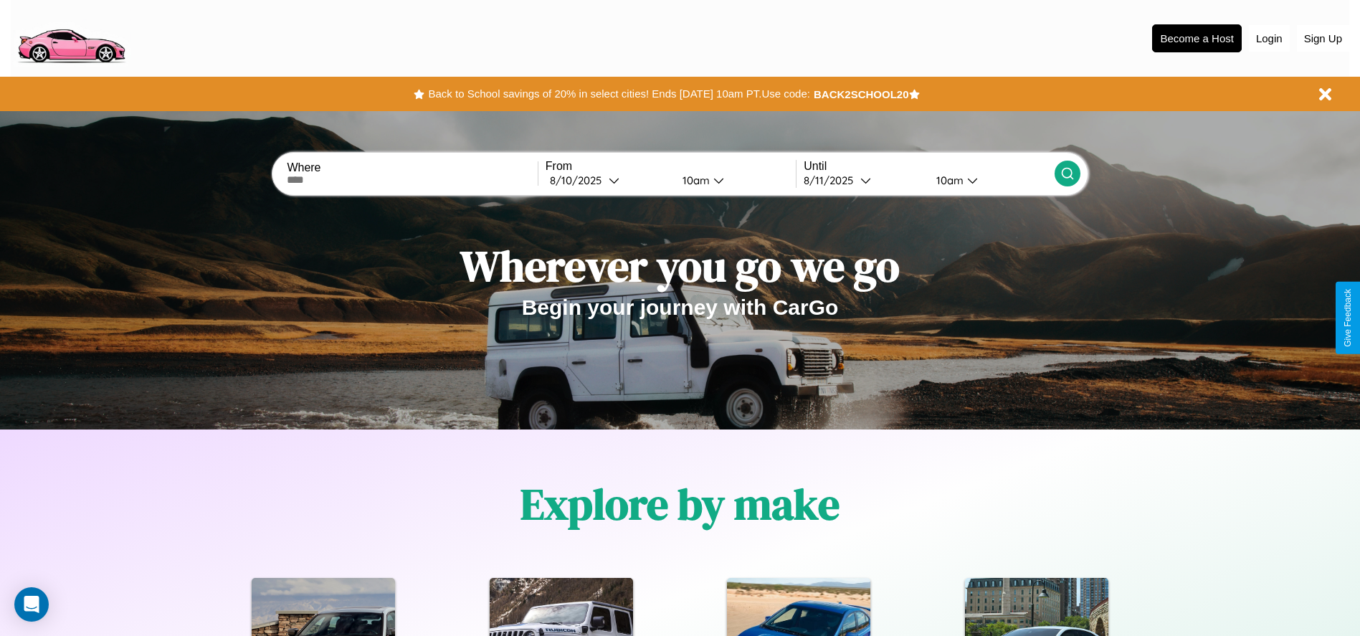
scroll to position [298, 0]
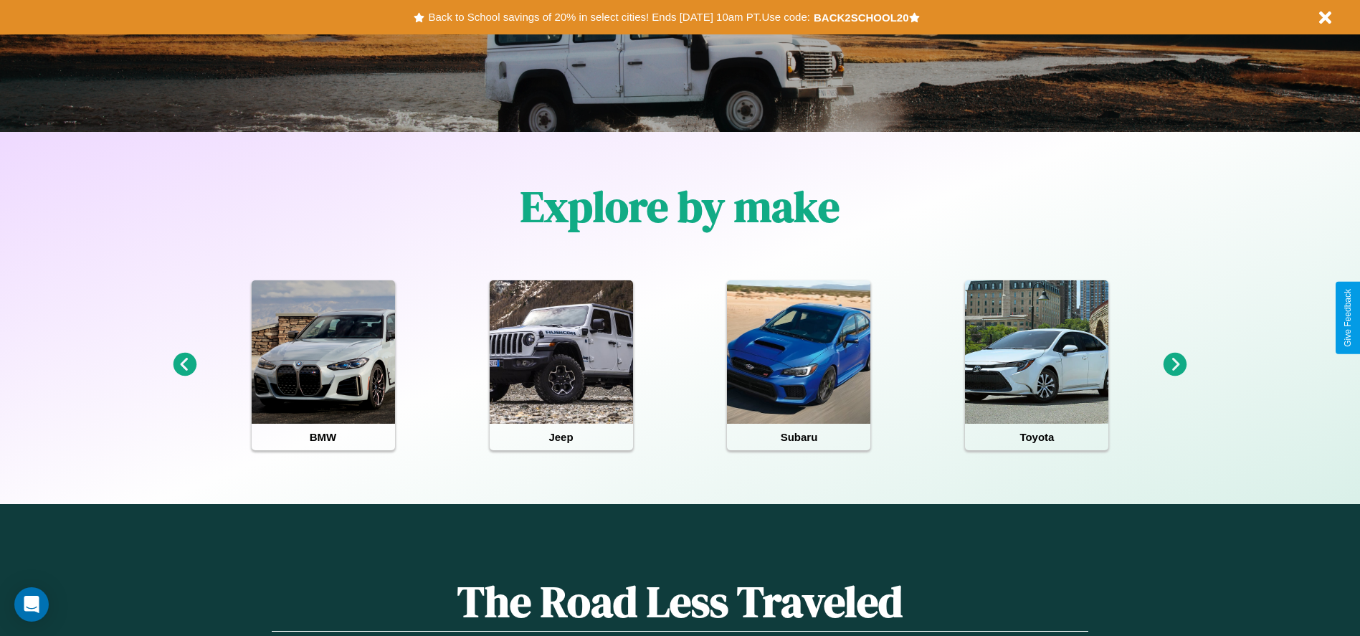
click at [1175, 365] on icon at bounding box center [1176, 365] width 24 height 24
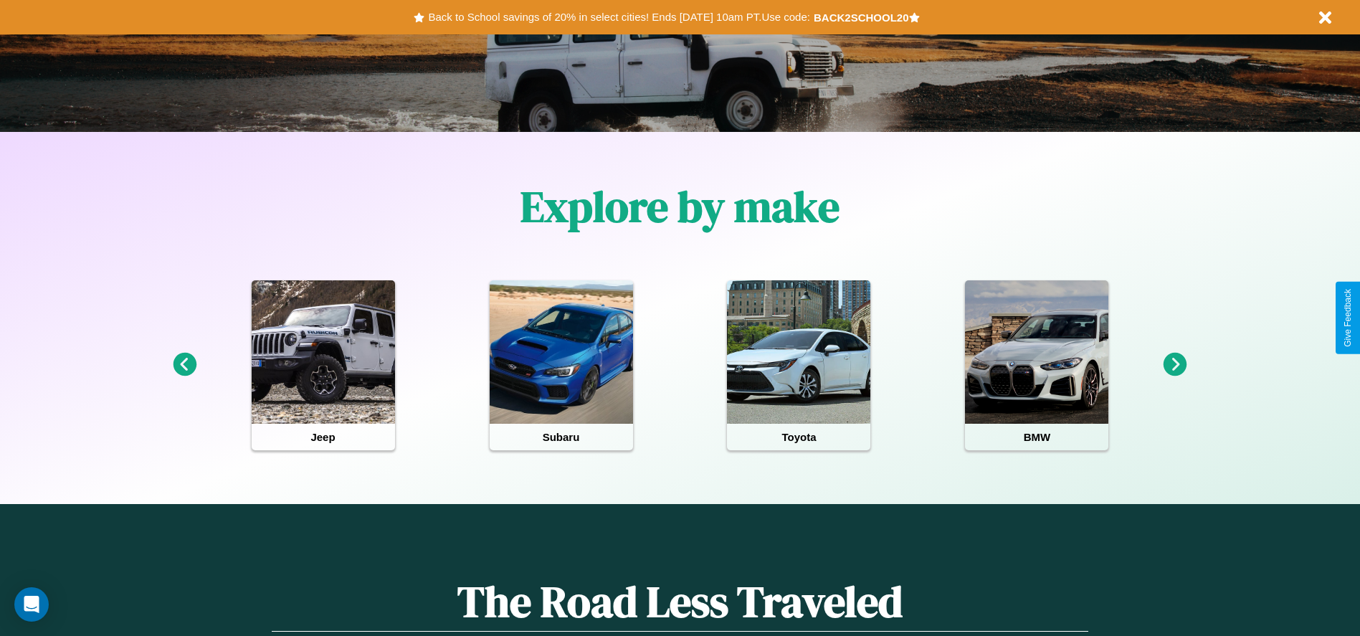
click at [1175, 365] on icon at bounding box center [1176, 365] width 24 height 24
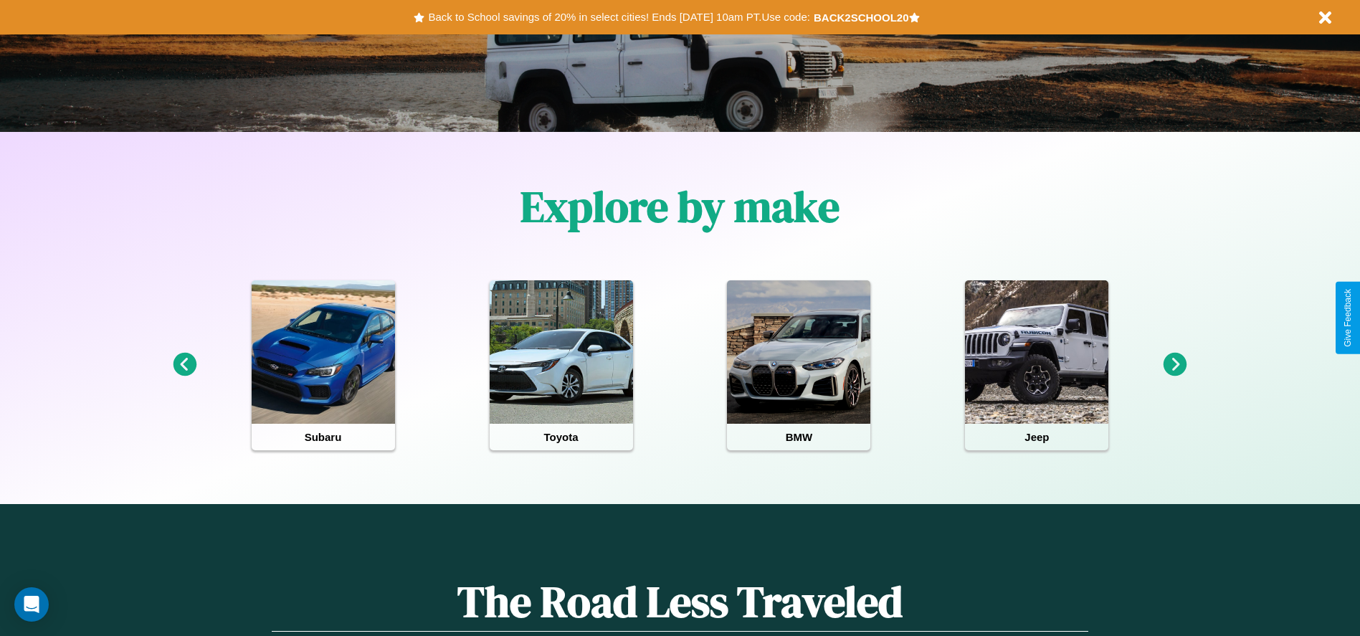
click at [1175, 365] on icon at bounding box center [1176, 365] width 24 height 24
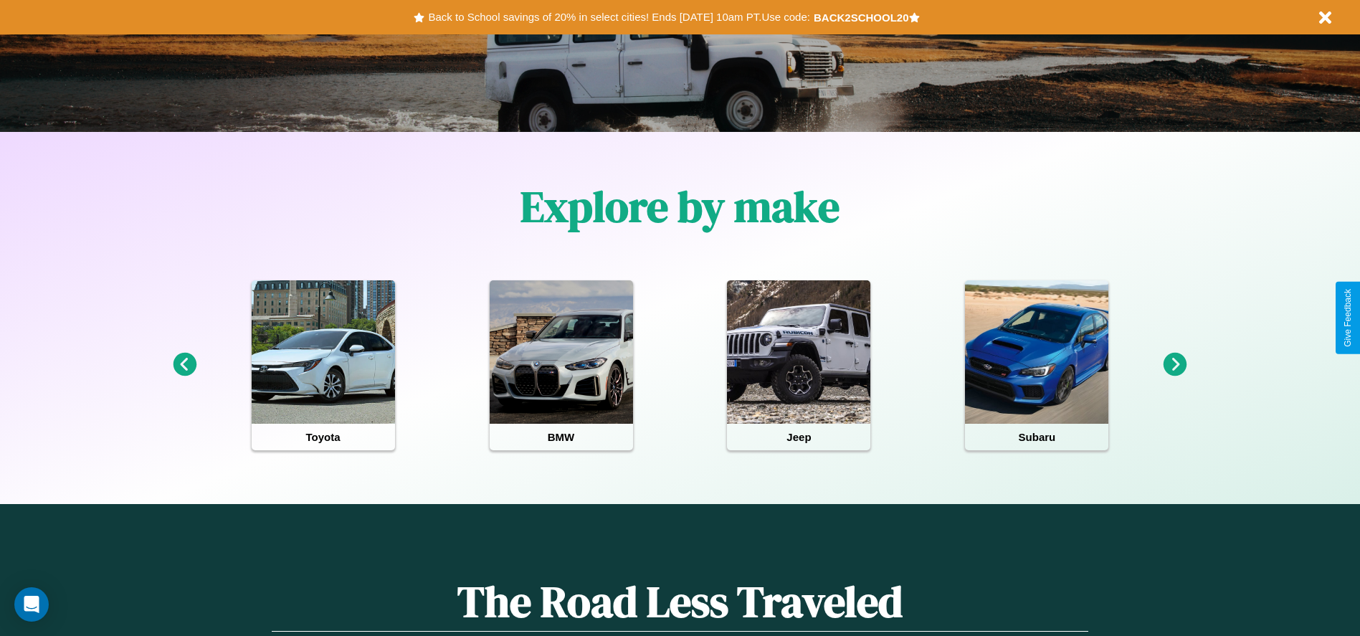
click at [1175, 365] on icon at bounding box center [1176, 365] width 24 height 24
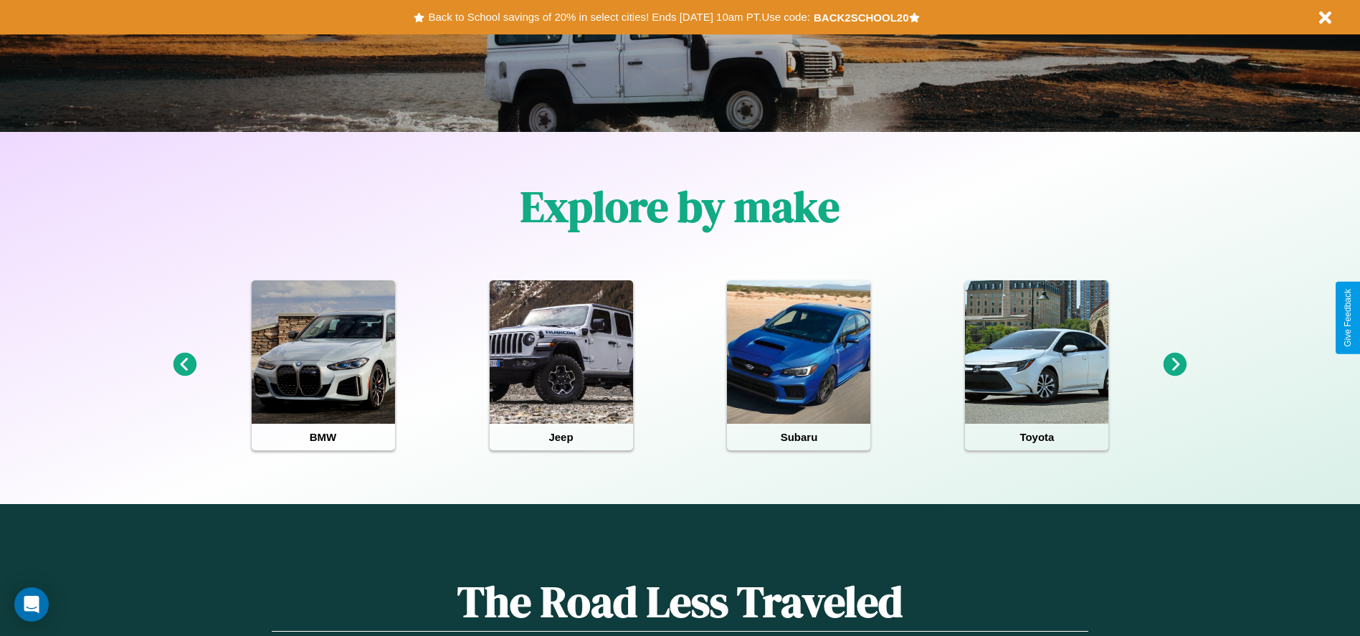
click at [1175, 365] on icon at bounding box center [1176, 365] width 24 height 24
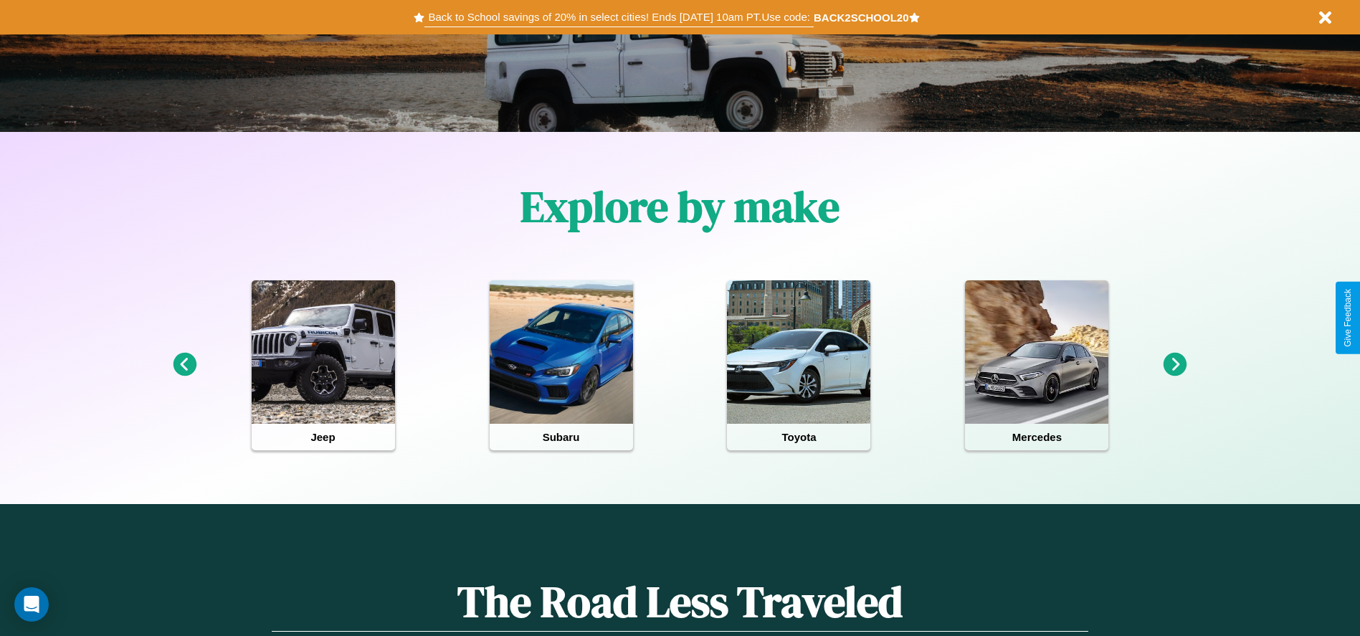
click at [619, 17] on button "Back to School savings of 20% in select cities! Ends 9/1 at 10am PT. Use code:" at bounding box center [618, 17] width 389 height 20
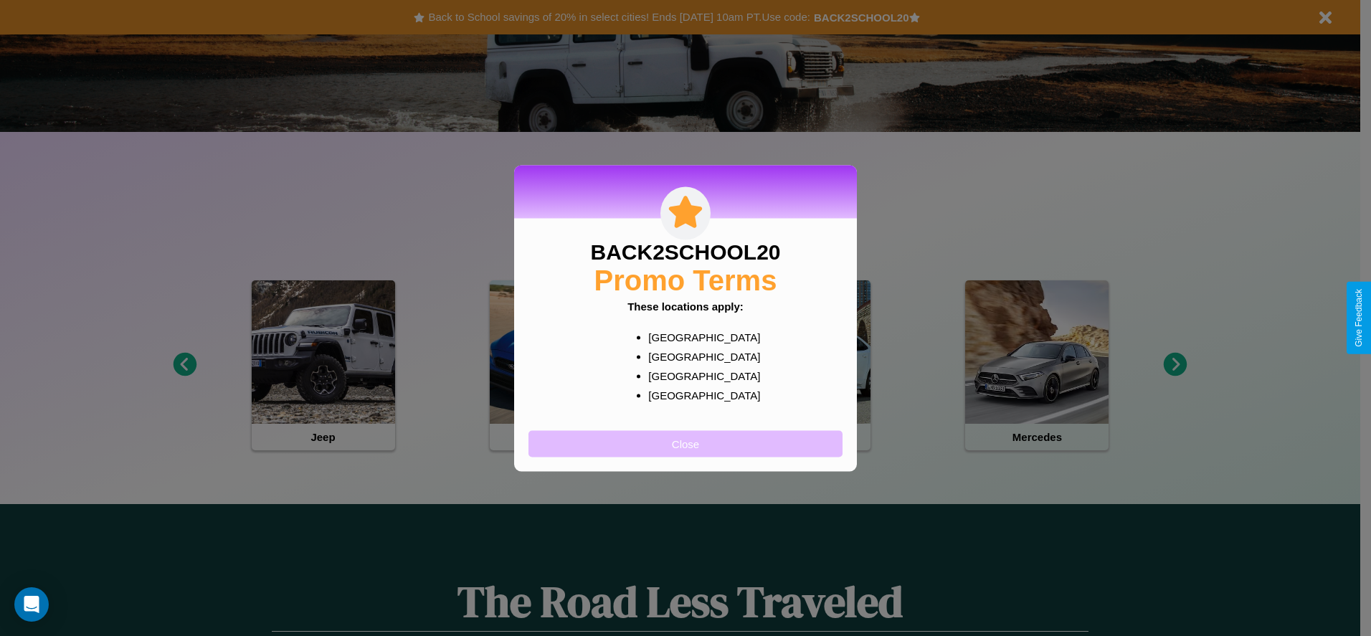
click at [685, 443] on button "Close" at bounding box center [685, 443] width 314 height 27
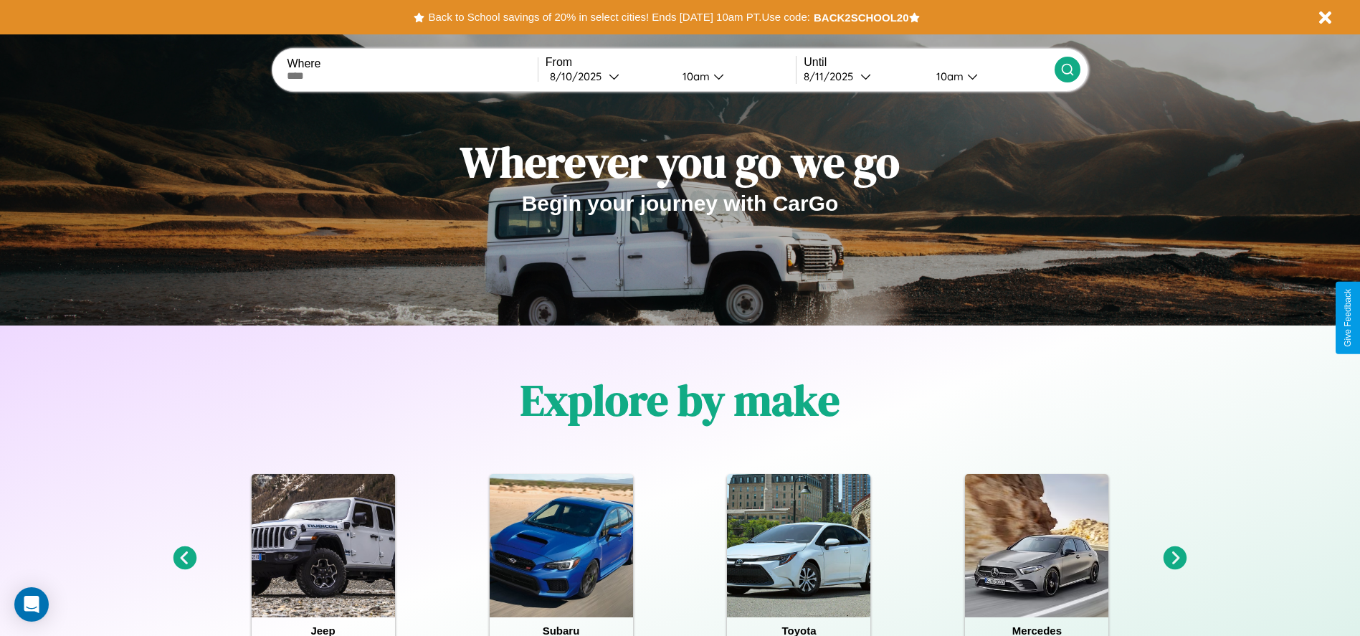
scroll to position [0, 0]
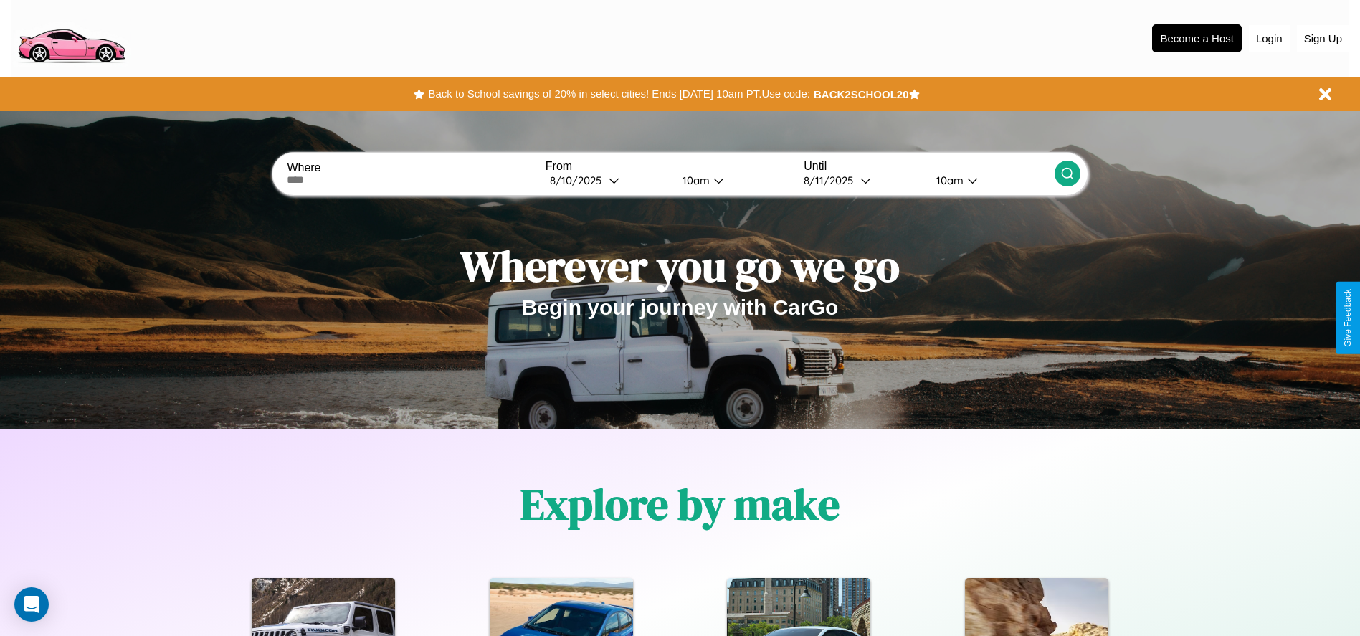
click at [412, 180] on input "text" at bounding box center [412, 179] width 250 height 11
type input "*******"
click at [608, 180] on div "8 / 10 / 2025" at bounding box center [579, 180] width 59 height 14
select select "*"
select select "****"
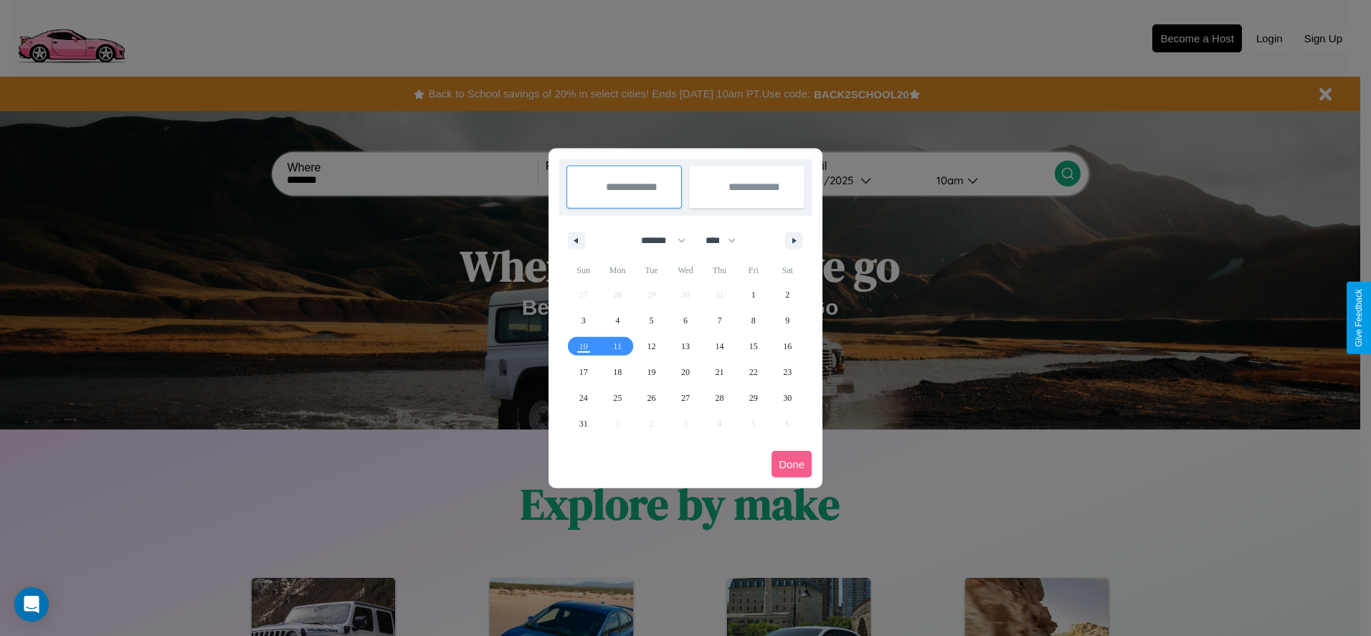
drag, startPoint x: 657, startPoint y: 240, endPoint x: 685, endPoint y: 287, distance: 55.3
click at [657, 240] on select "******* ******** ***** ***** *** **** **** ****** ********* ******* ******** **…" at bounding box center [660, 241] width 61 height 24
select select "*"
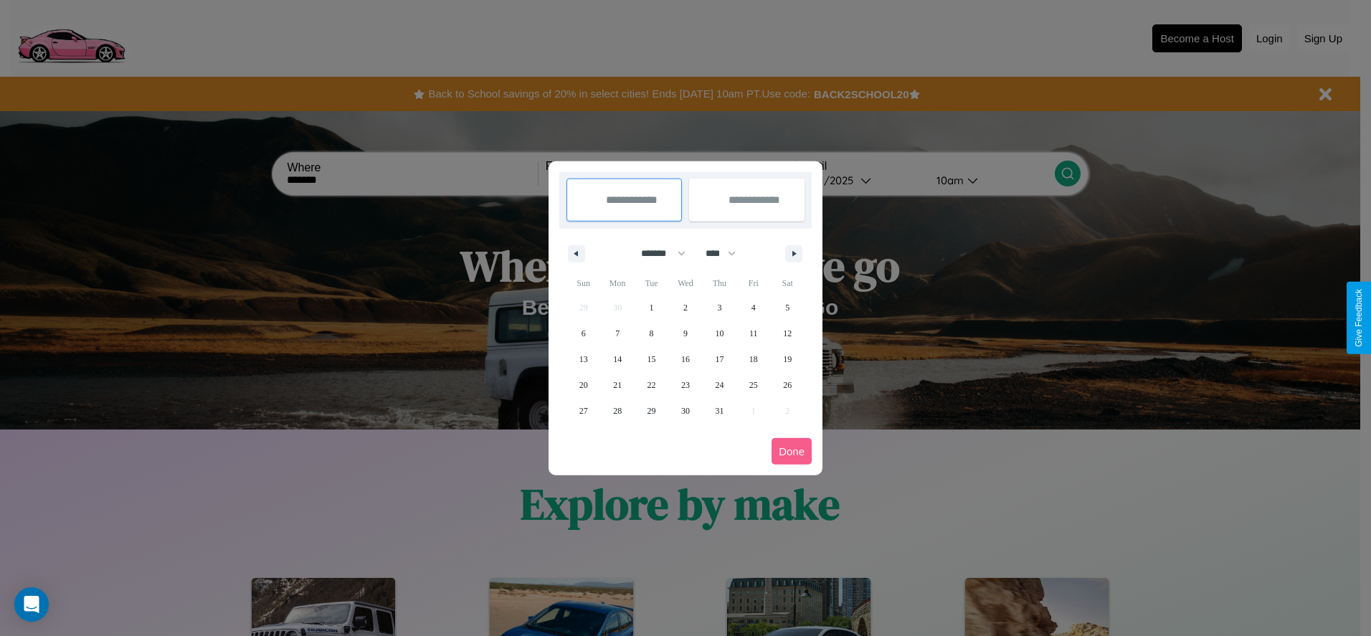
drag, startPoint x: 727, startPoint y: 253, endPoint x: 685, endPoint y: 287, distance: 54.0
click at [727, 253] on select "**** **** **** **** **** **** **** **** **** **** **** **** **** **** **** ****…" at bounding box center [719, 254] width 43 height 24
select select "****"
click at [787, 333] on span "11" at bounding box center [787, 333] width 9 height 26
type input "**********"
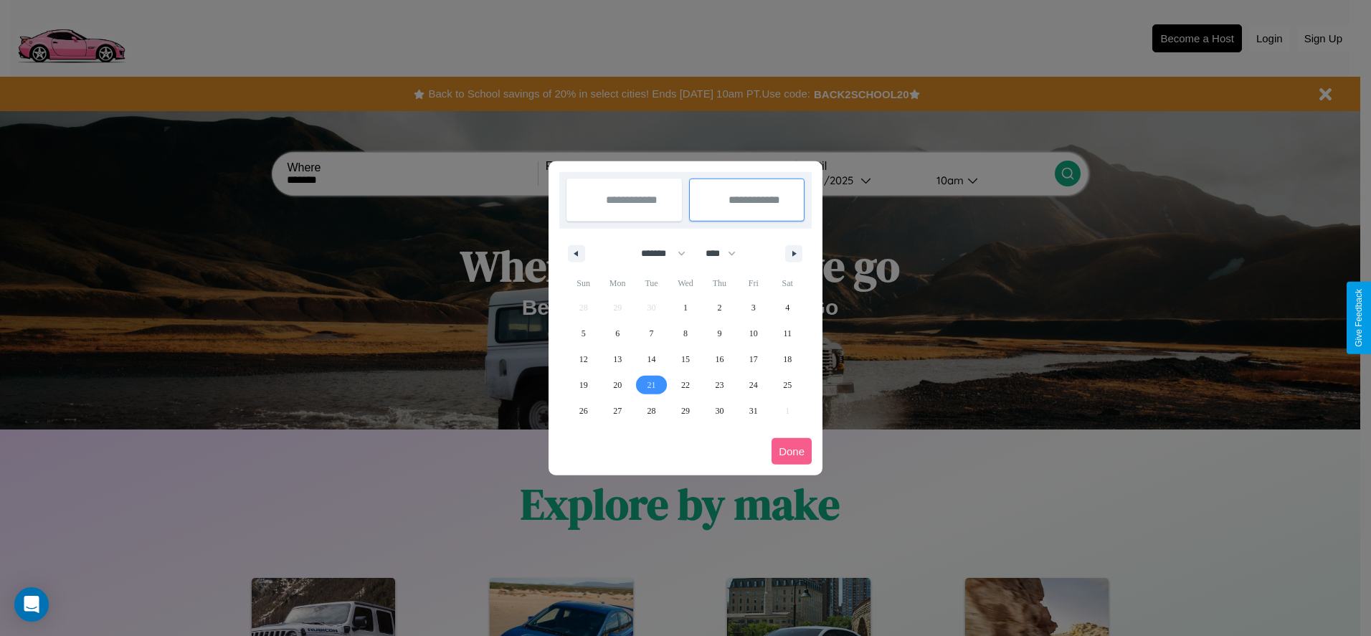
click at [651, 384] on span "21" at bounding box center [651, 385] width 9 height 26
type input "**********"
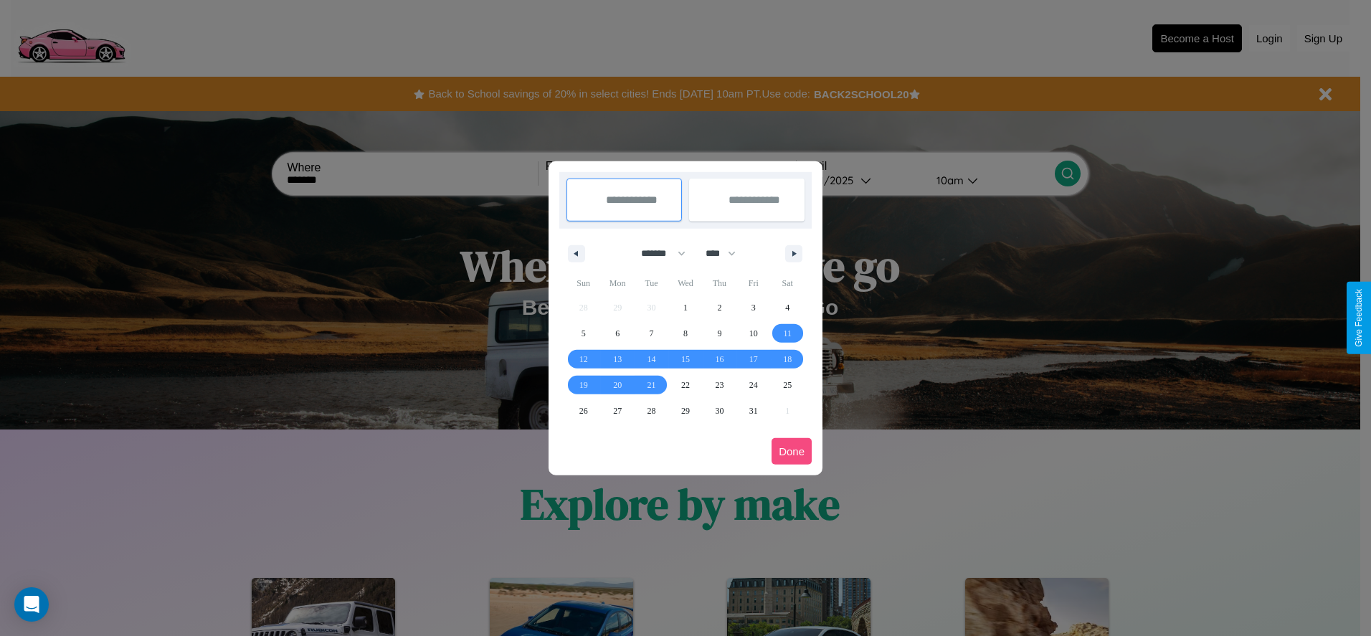
click at [791, 451] on button "Done" at bounding box center [791, 451] width 40 height 27
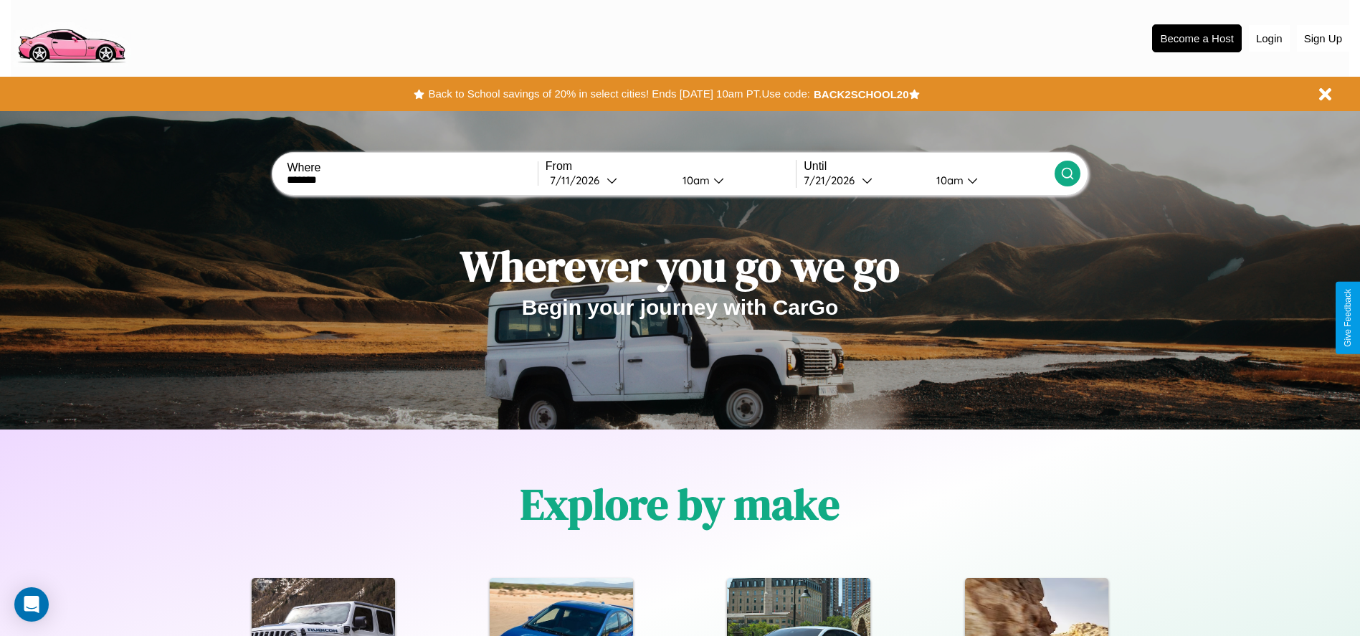
click at [693, 180] on div "10am" at bounding box center [694, 180] width 38 height 14
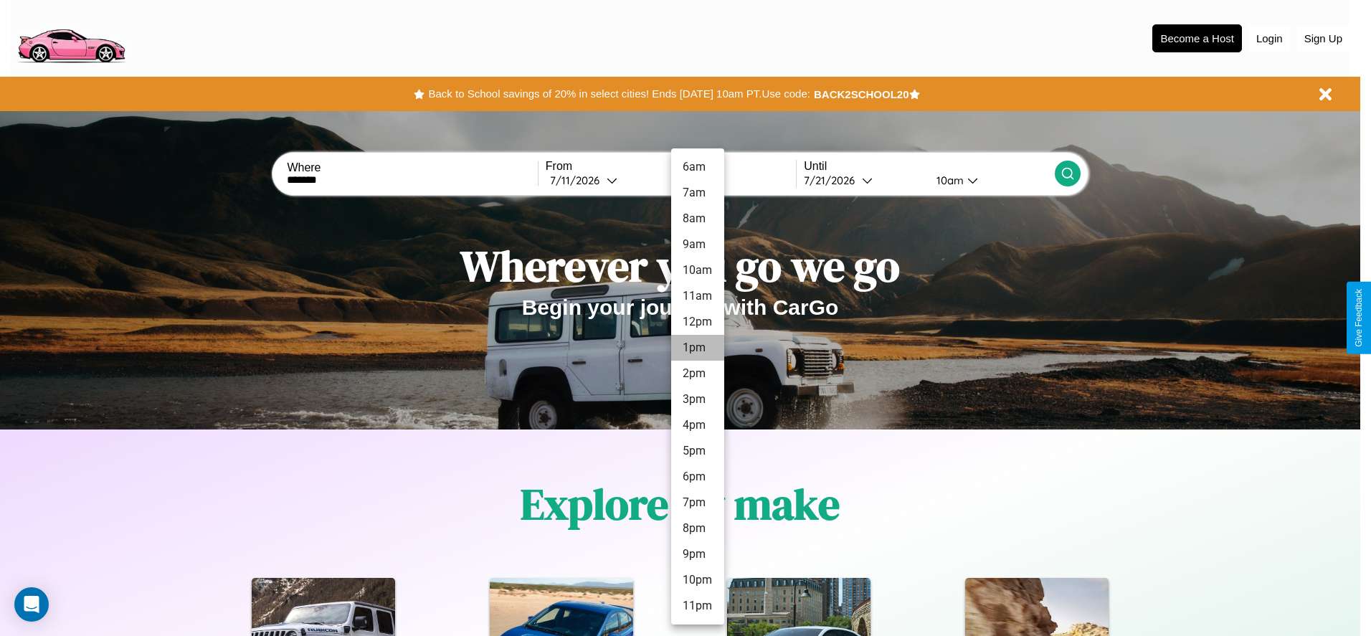
click at [697, 348] on li "1pm" at bounding box center [697, 348] width 53 height 26
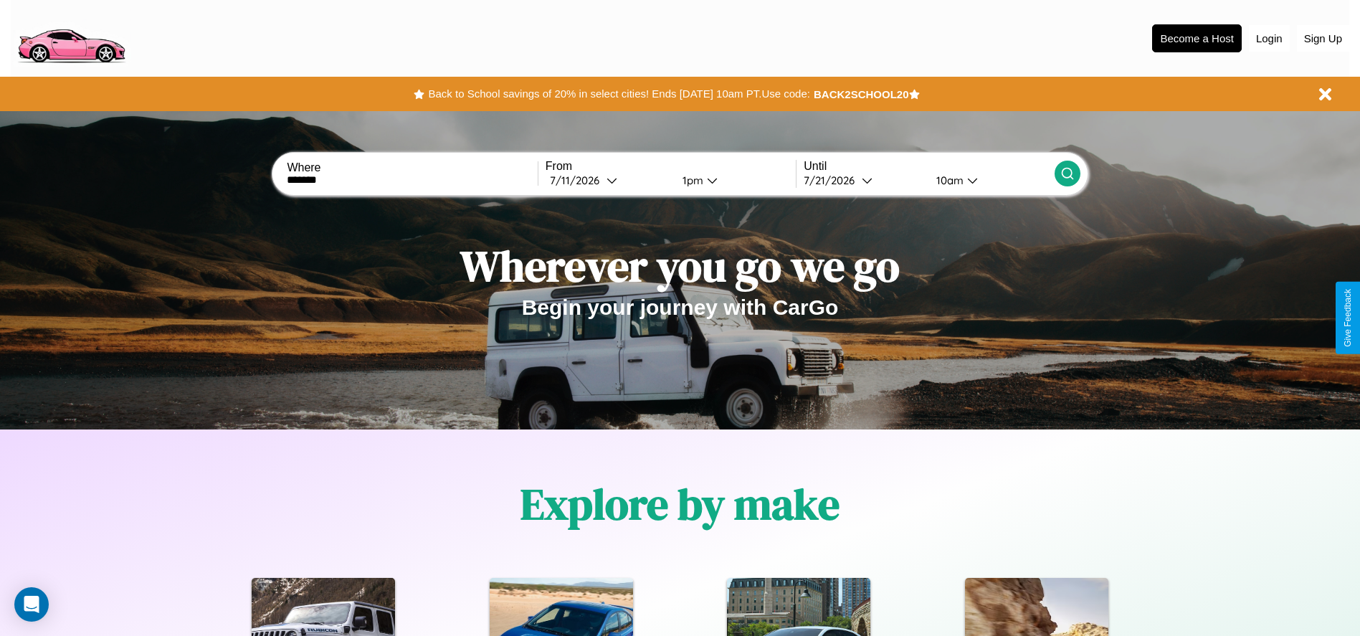
click at [948, 180] on div "10am" at bounding box center [948, 180] width 38 height 14
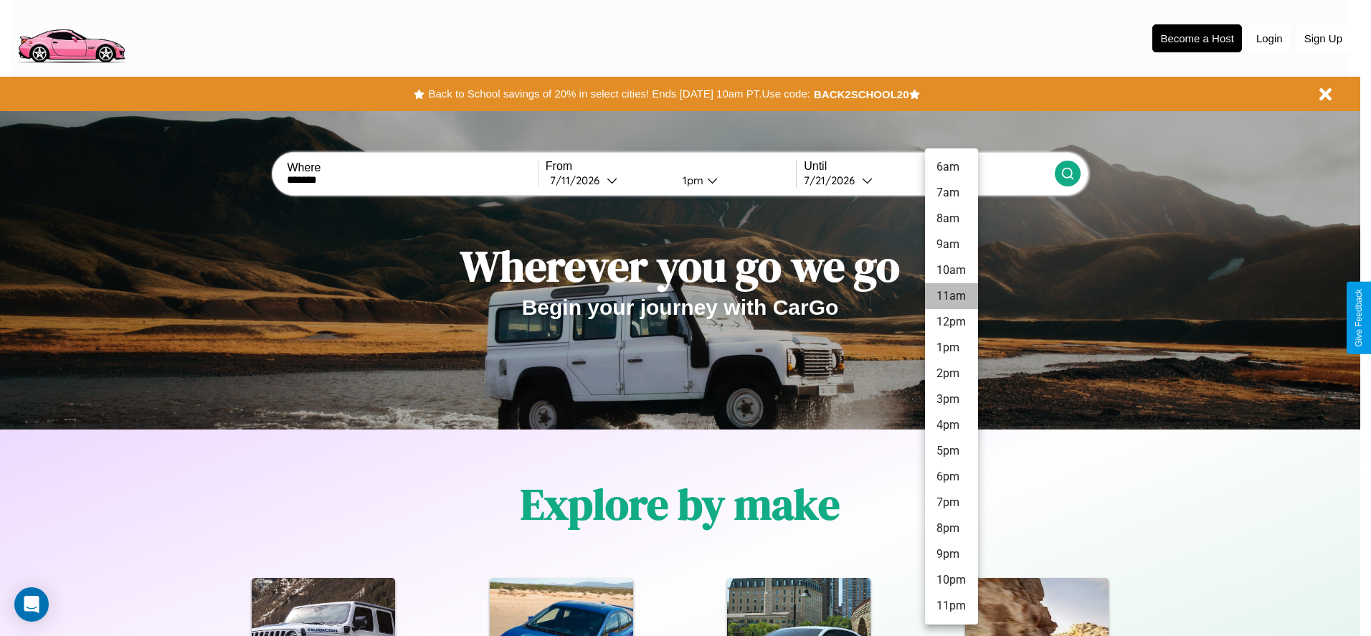
click at [951, 296] on li "11am" at bounding box center [951, 296] width 53 height 26
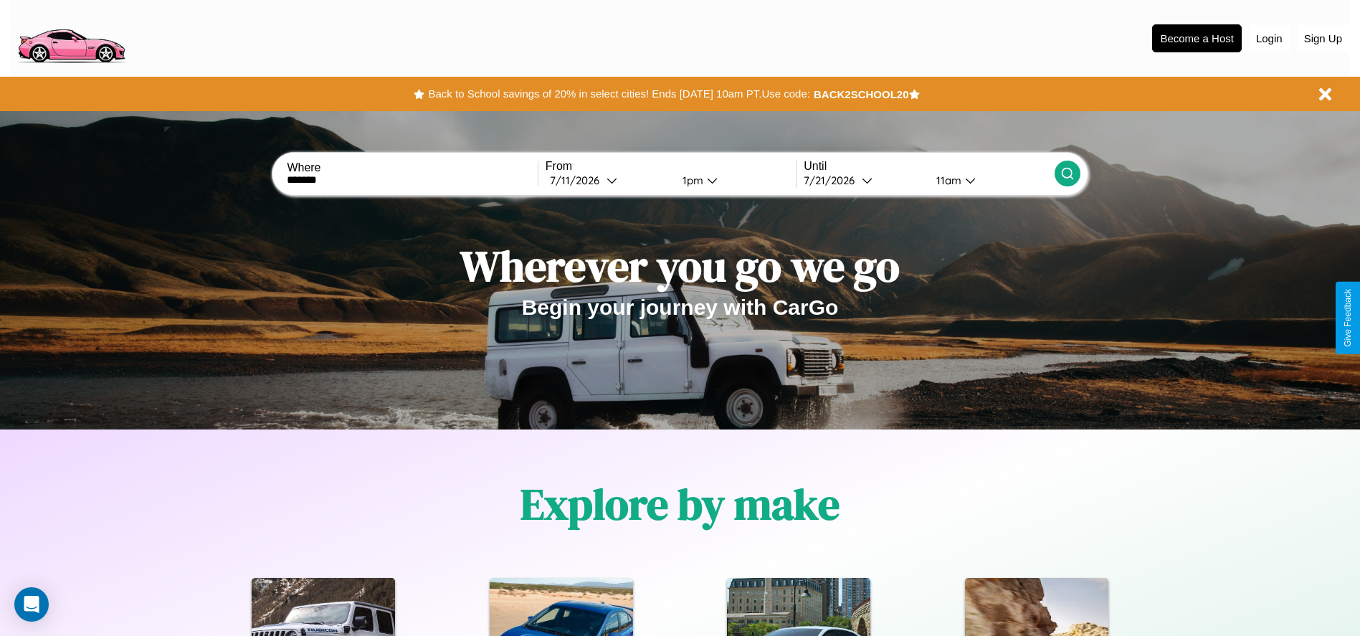
click at [1067, 173] on icon at bounding box center [1067, 173] width 14 height 14
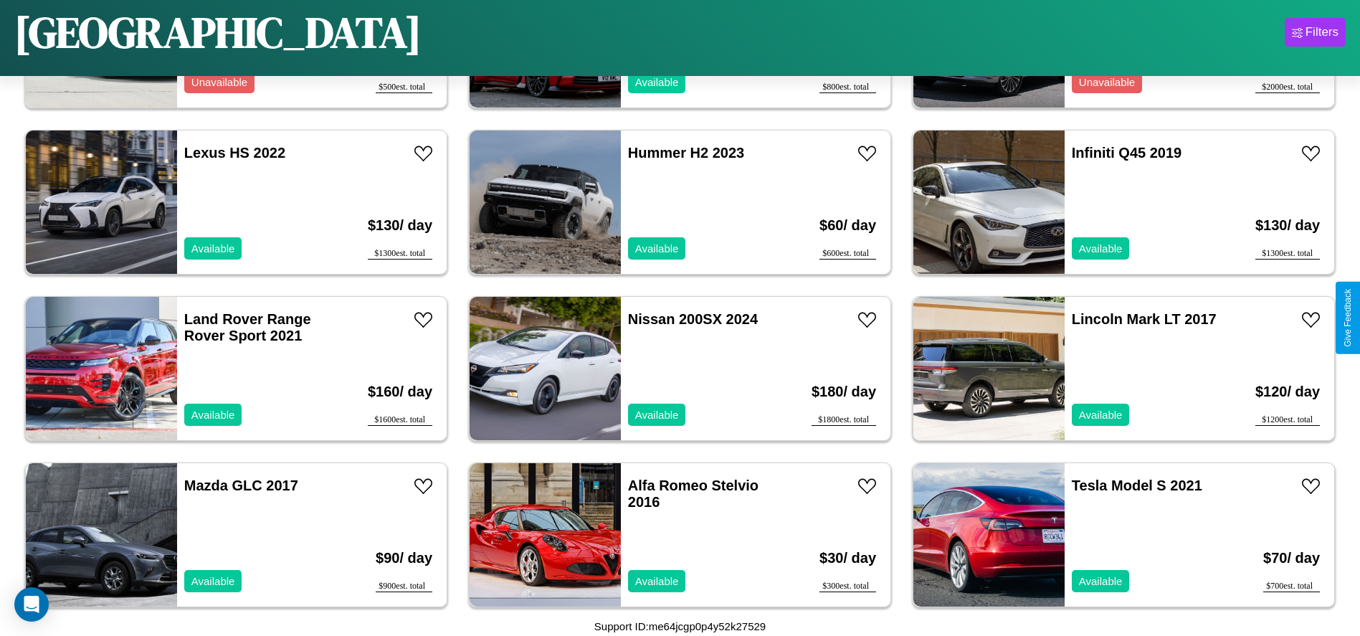
scroll to position [5150, 0]
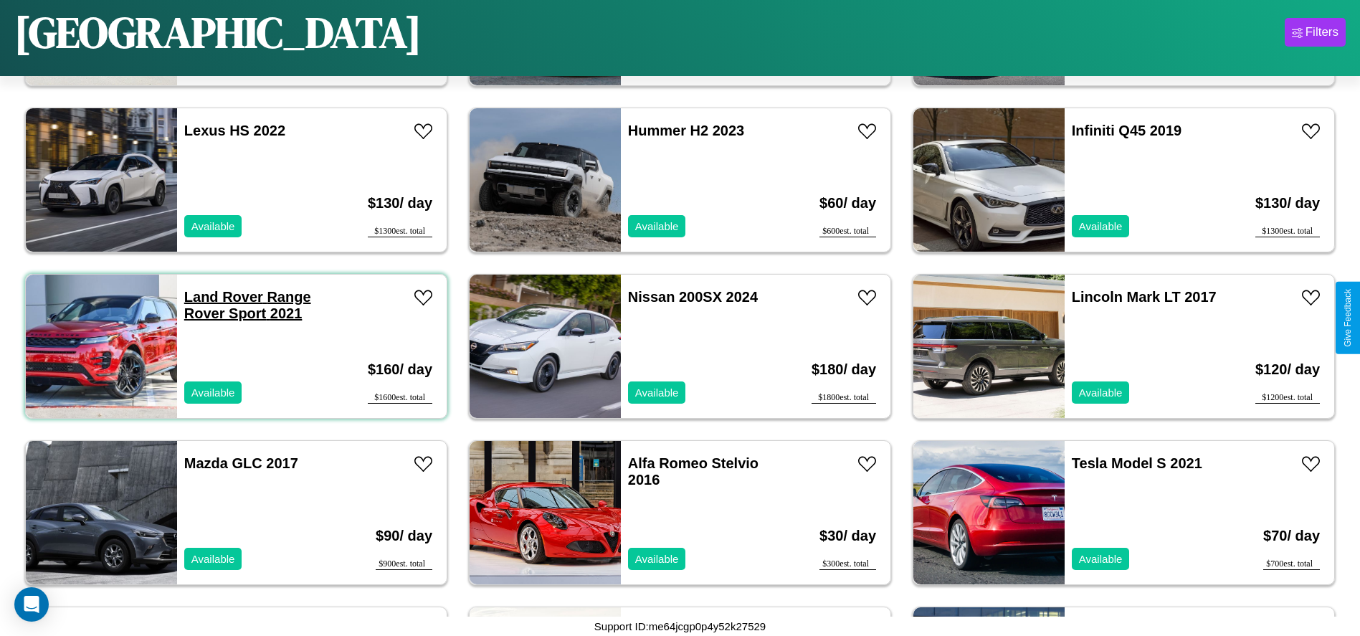
click at [222, 297] on link "Land Rover Range Rover Sport 2021" at bounding box center [247, 305] width 127 height 32
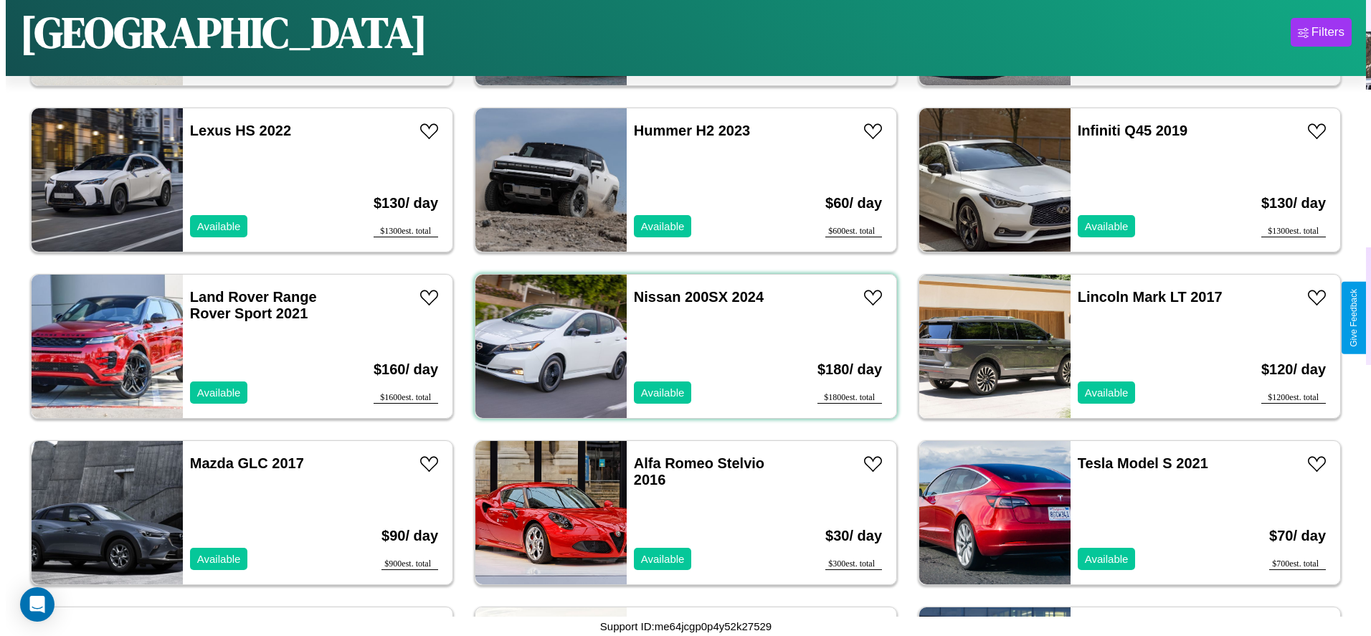
scroll to position [0, 0]
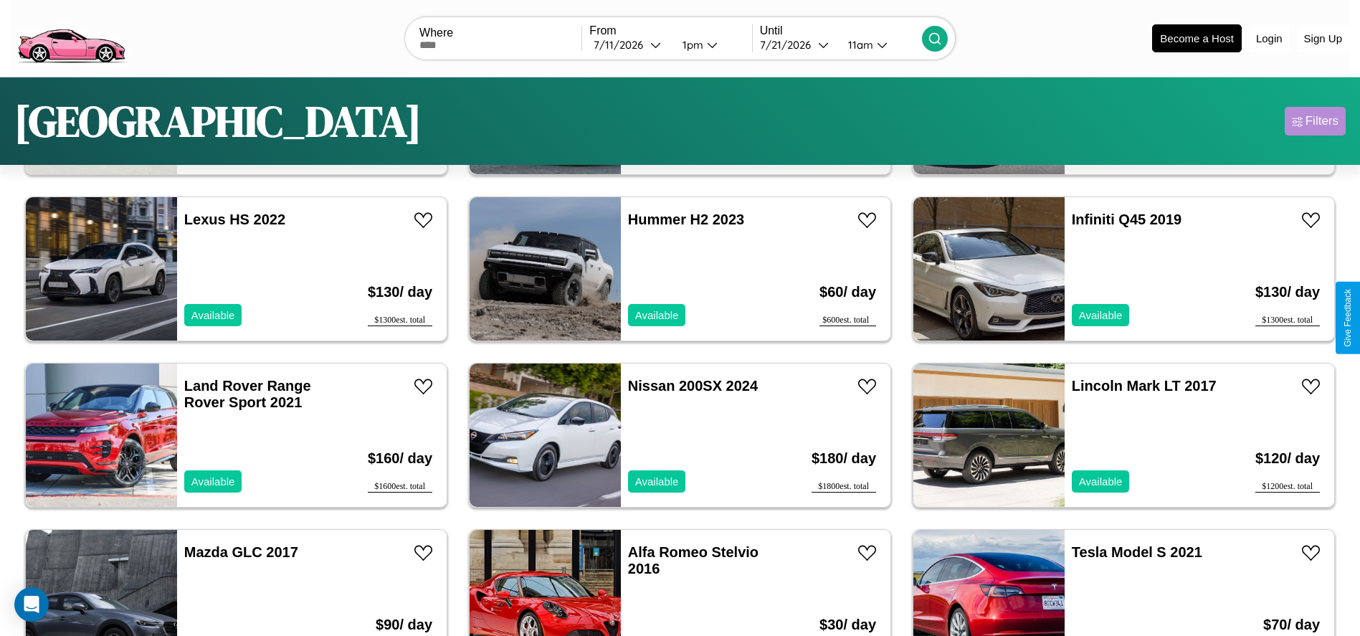
click at [1315, 121] on div "Filters" at bounding box center [1322, 121] width 33 height 14
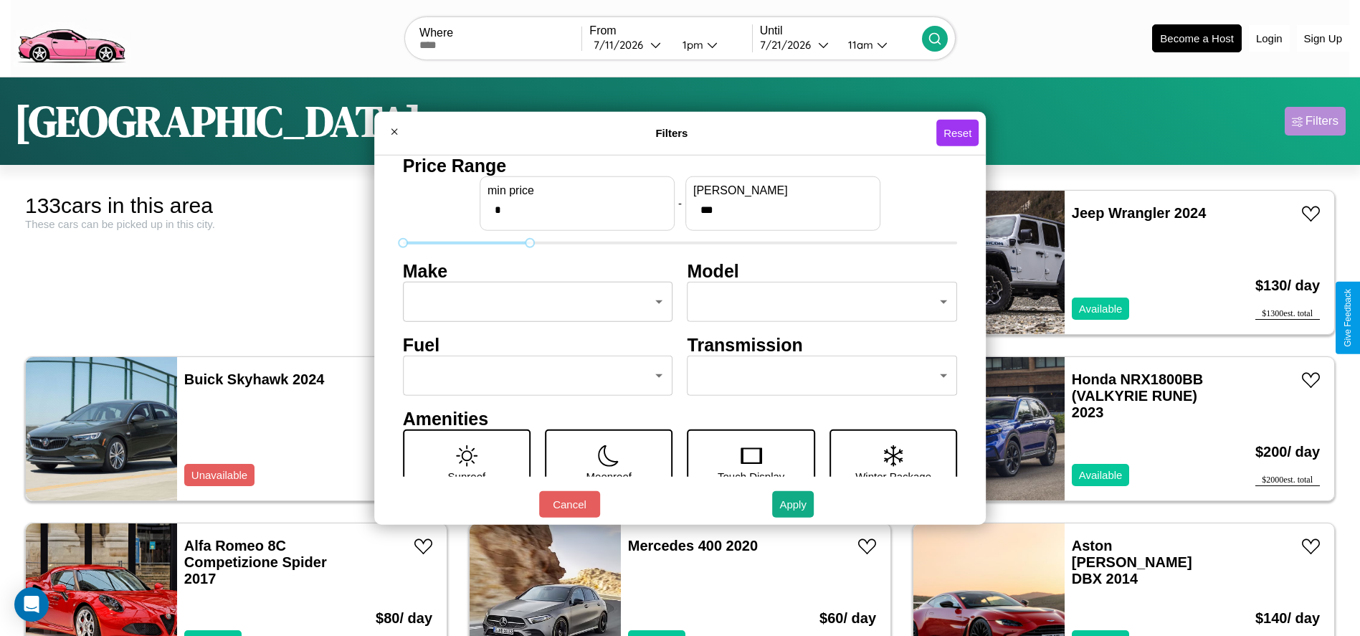
type input "***"
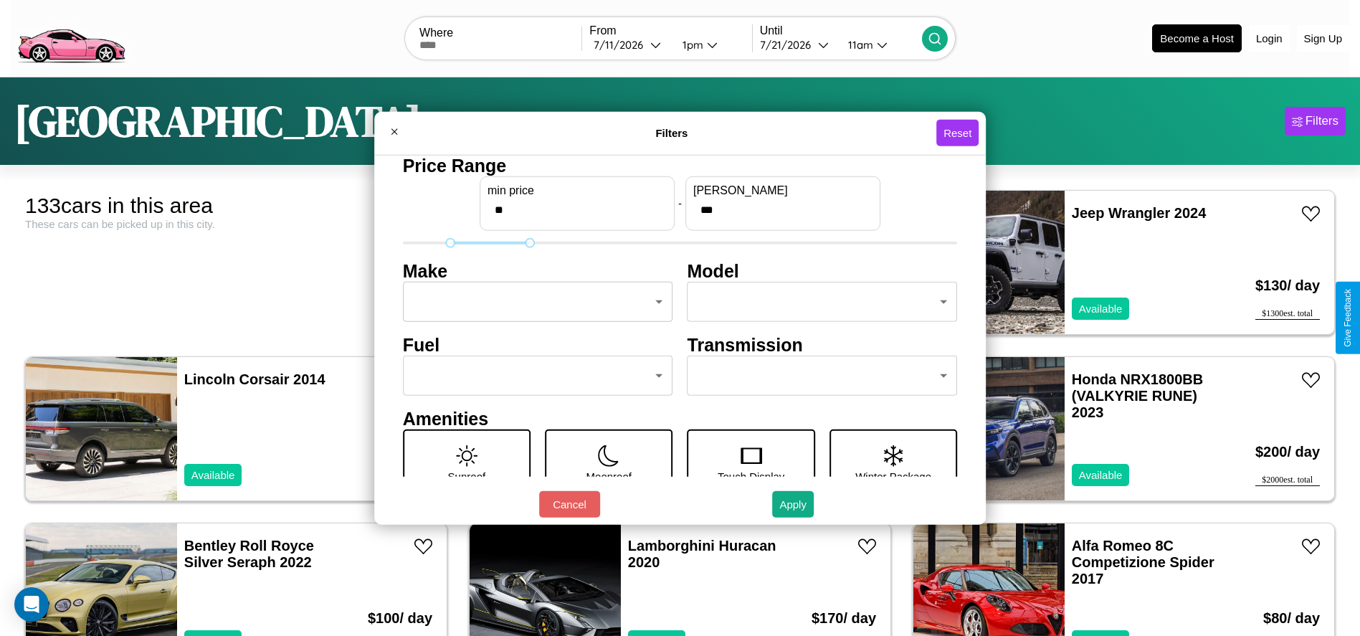
type input "**"
click at [533, 302] on body "CarGo Where From 7 / 11 / 2026 1pm Until 7 / 21 / 2026 11am Become a Host Login…" at bounding box center [680, 362] width 1360 height 725
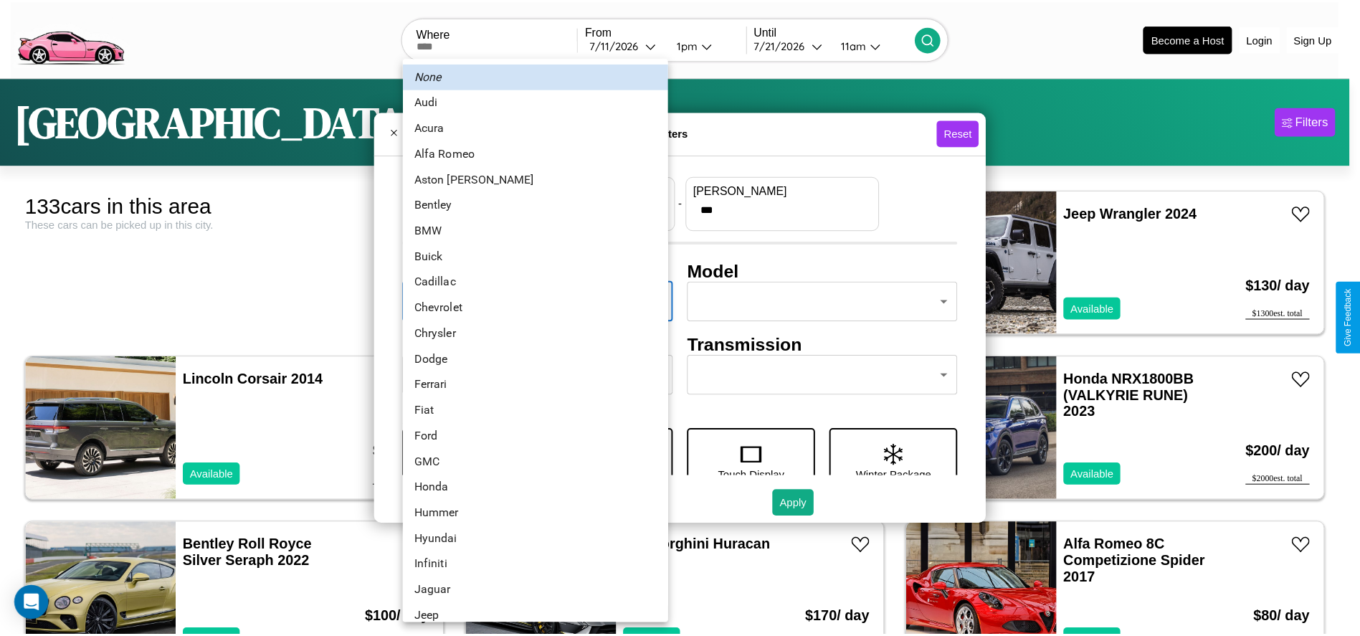
scroll to position [19, 0]
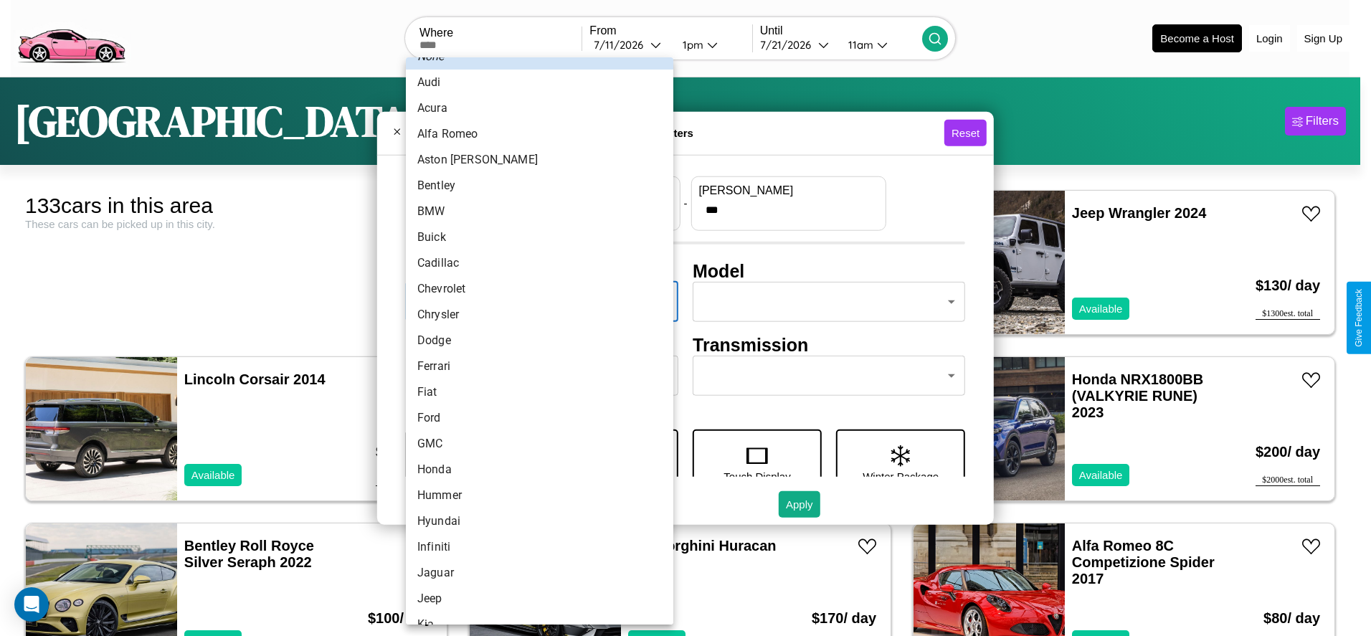
click at [534, 341] on li "Dodge" at bounding box center [539, 341] width 267 height 26
type input "*****"
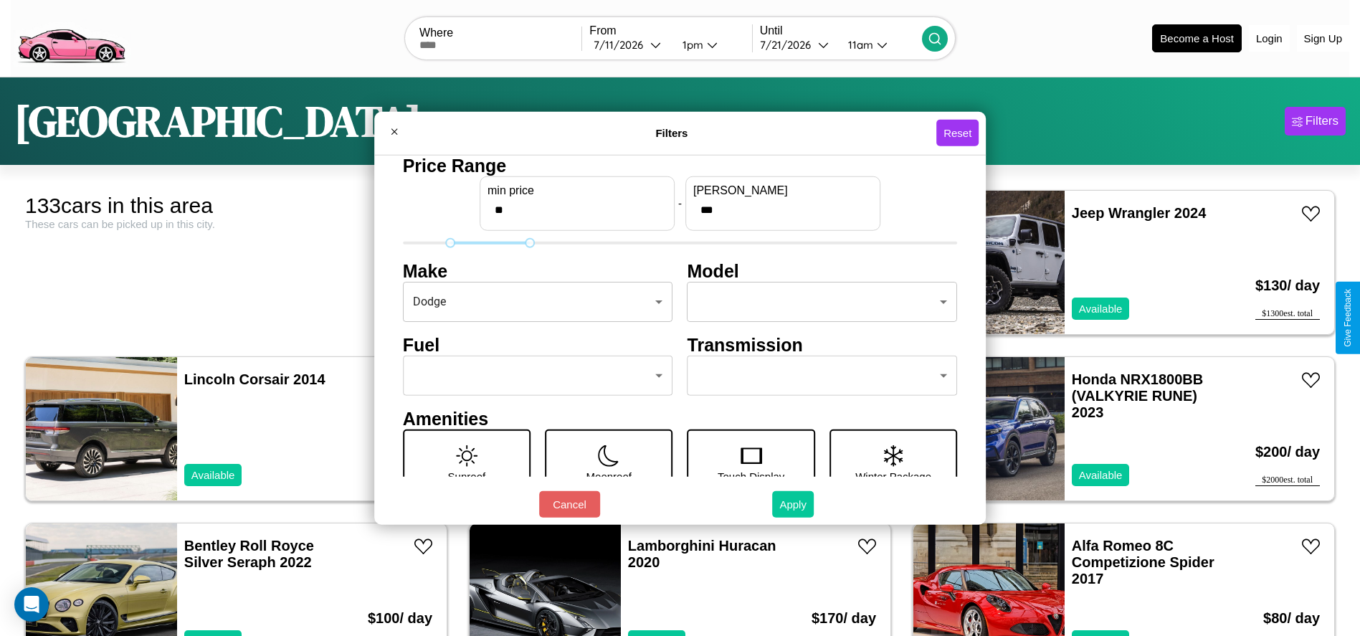
click at [794, 504] on button "Apply" at bounding box center [793, 504] width 42 height 27
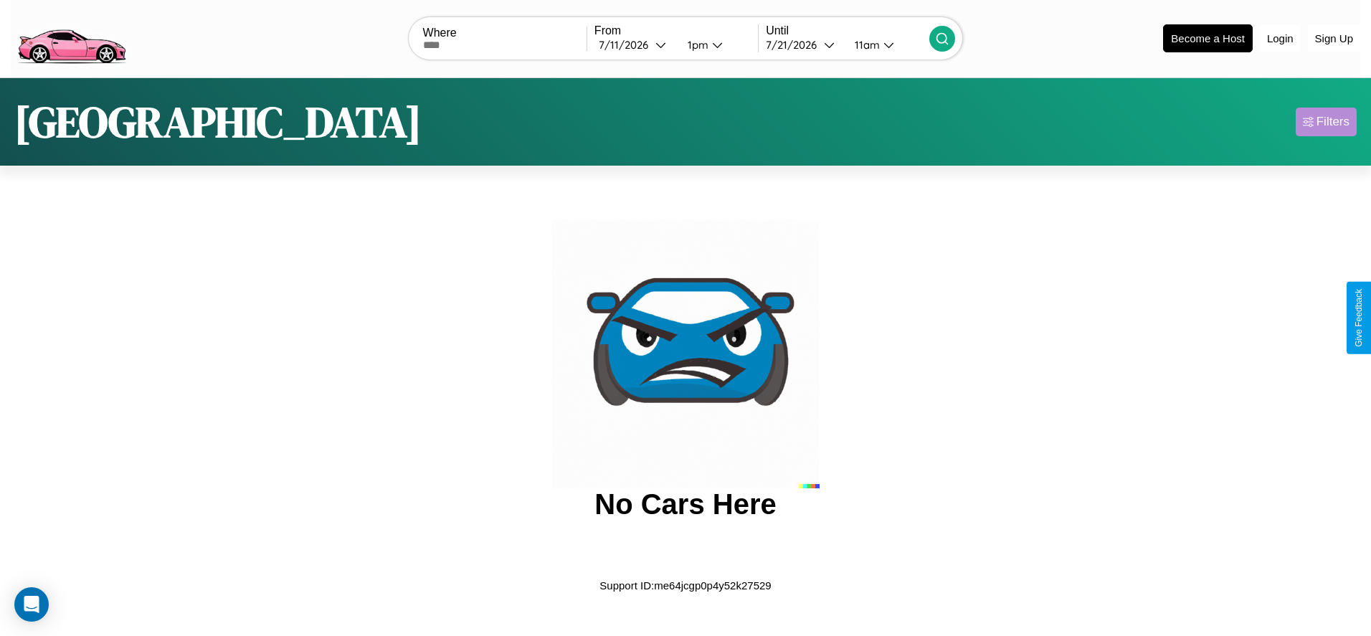
click at [1326, 121] on div "Filters" at bounding box center [1332, 122] width 33 height 14
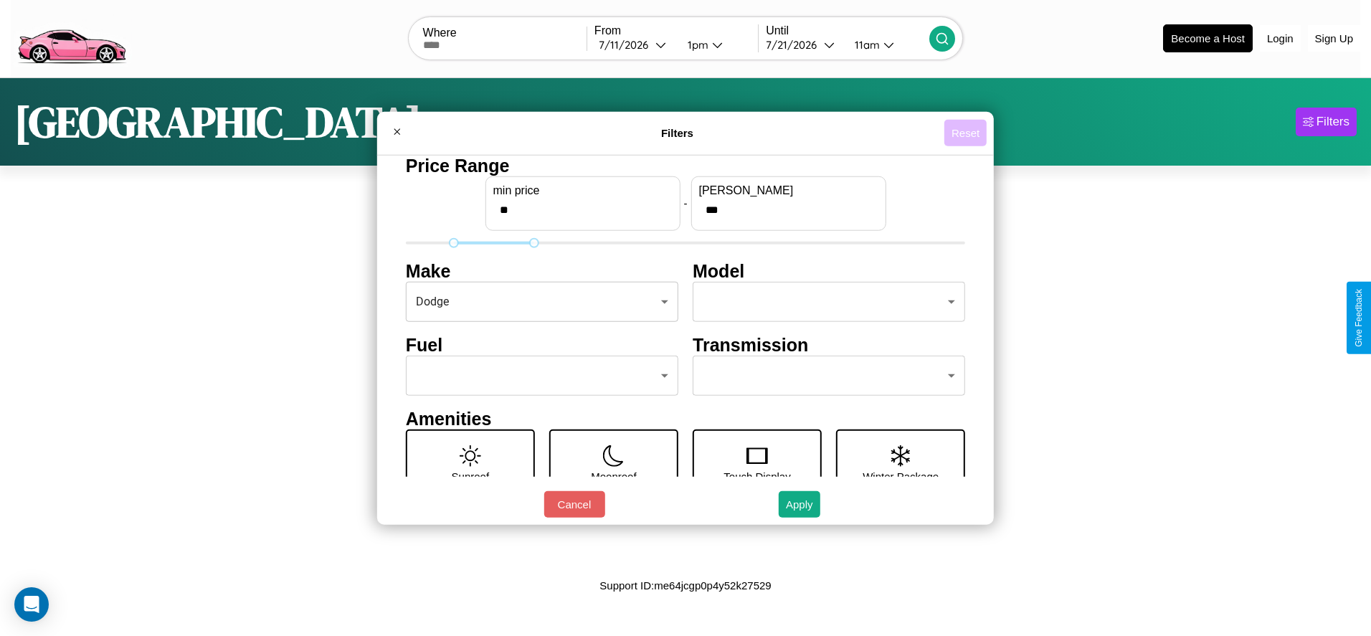
click at [965, 133] on button "Reset" at bounding box center [965, 133] width 42 height 27
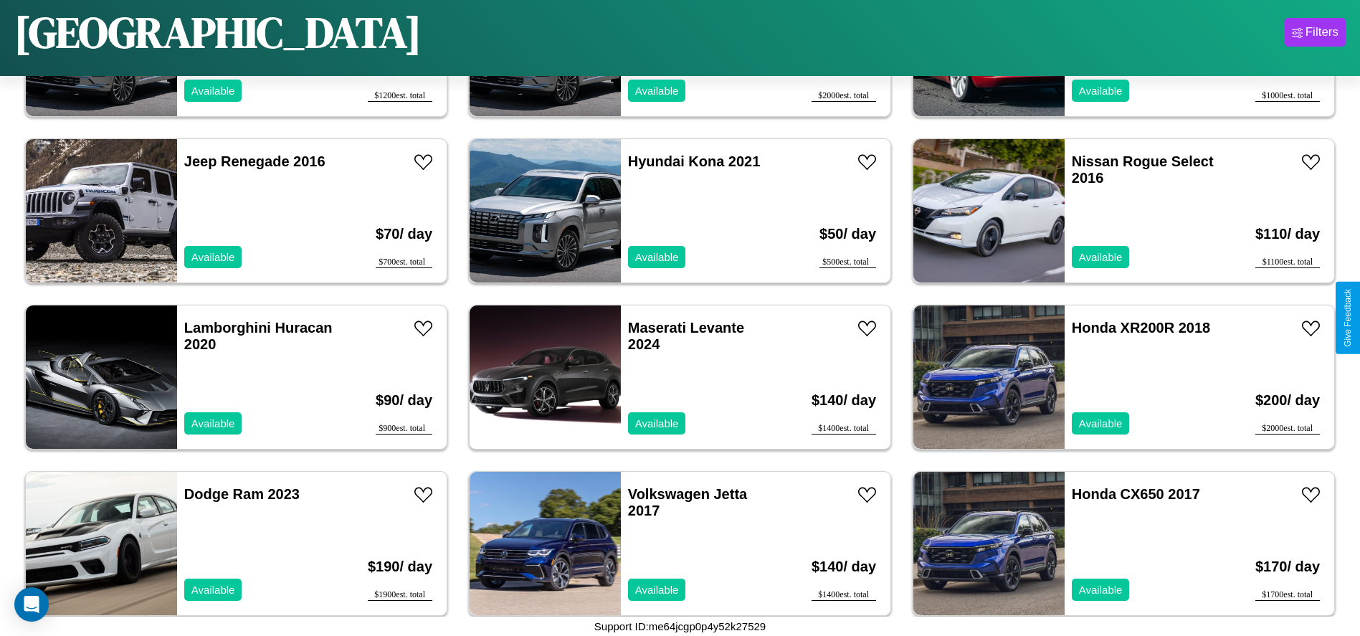
scroll to position [4318, 0]
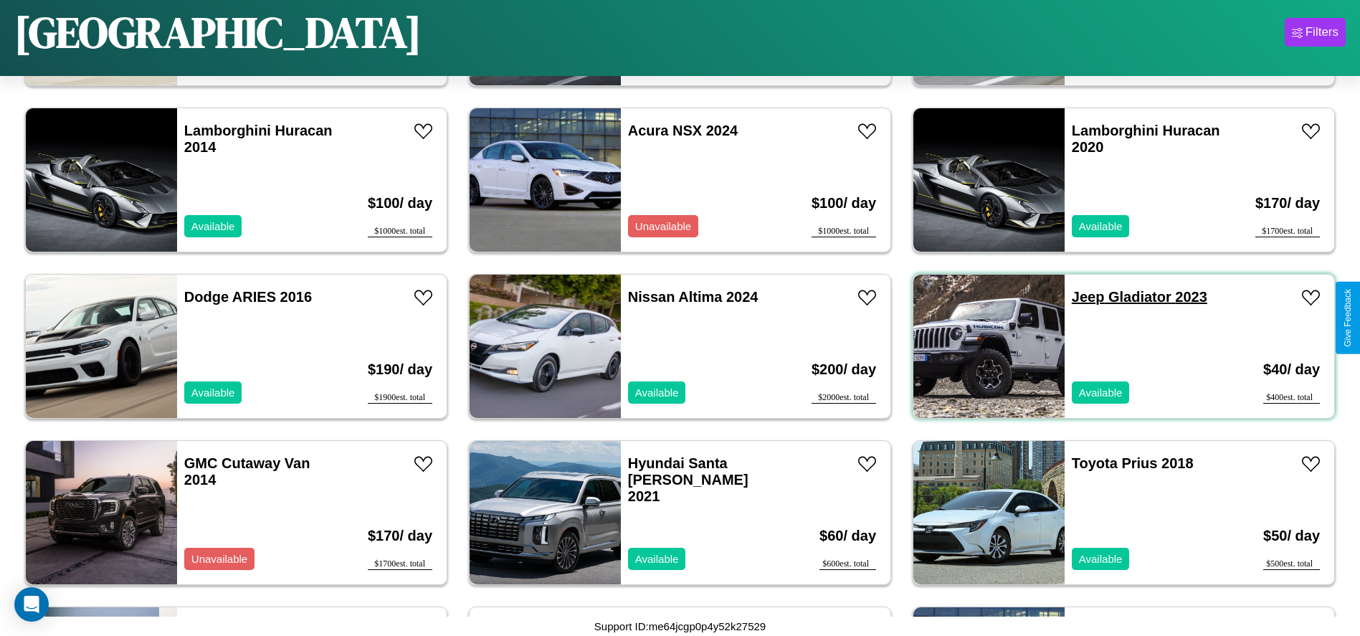
click at [1079, 297] on link "Jeep Gladiator 2023" at bounding box center [1139, 297] width 135 height 16
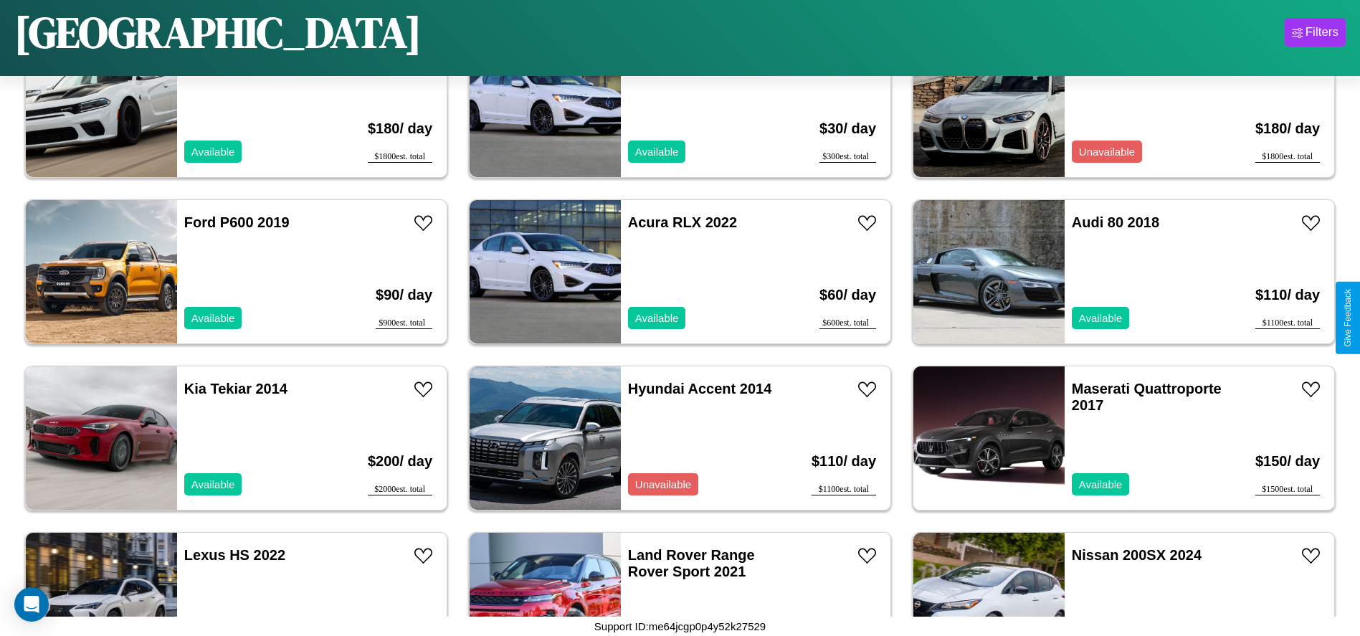
scroll to position [6148, 0]
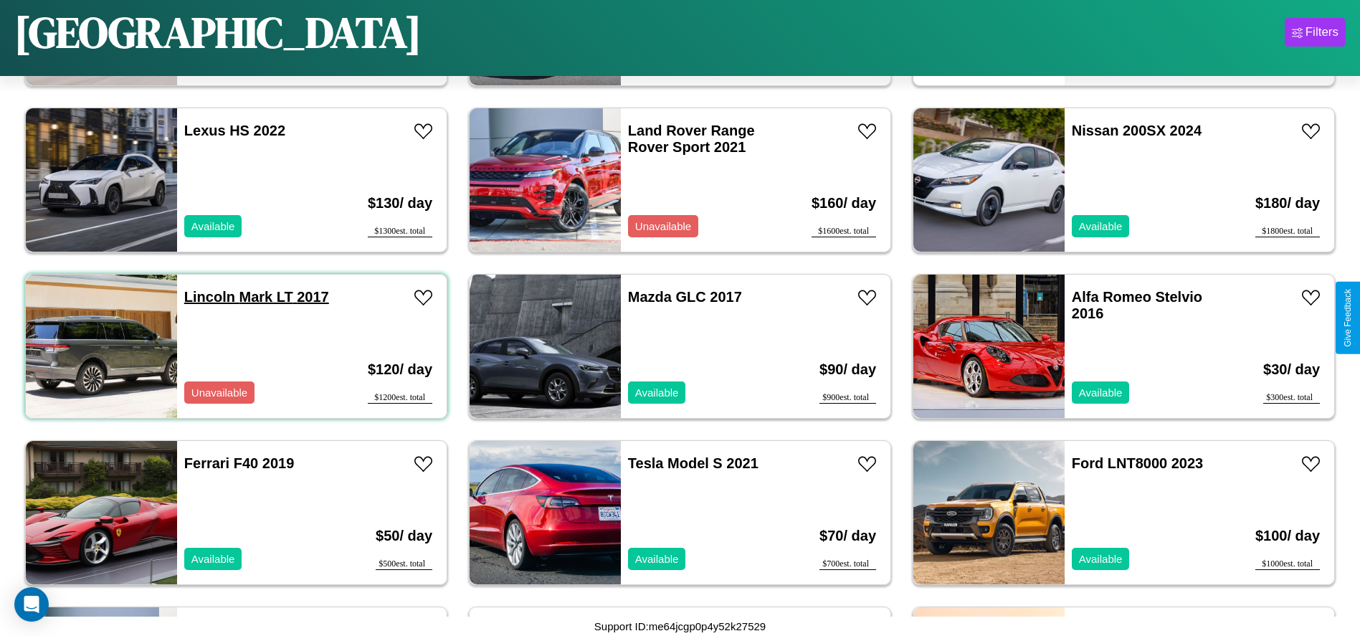
click at [208, 297] on link "Lincoln Mark LT 2017" at bounding box center [256, 297] width 145 height 16
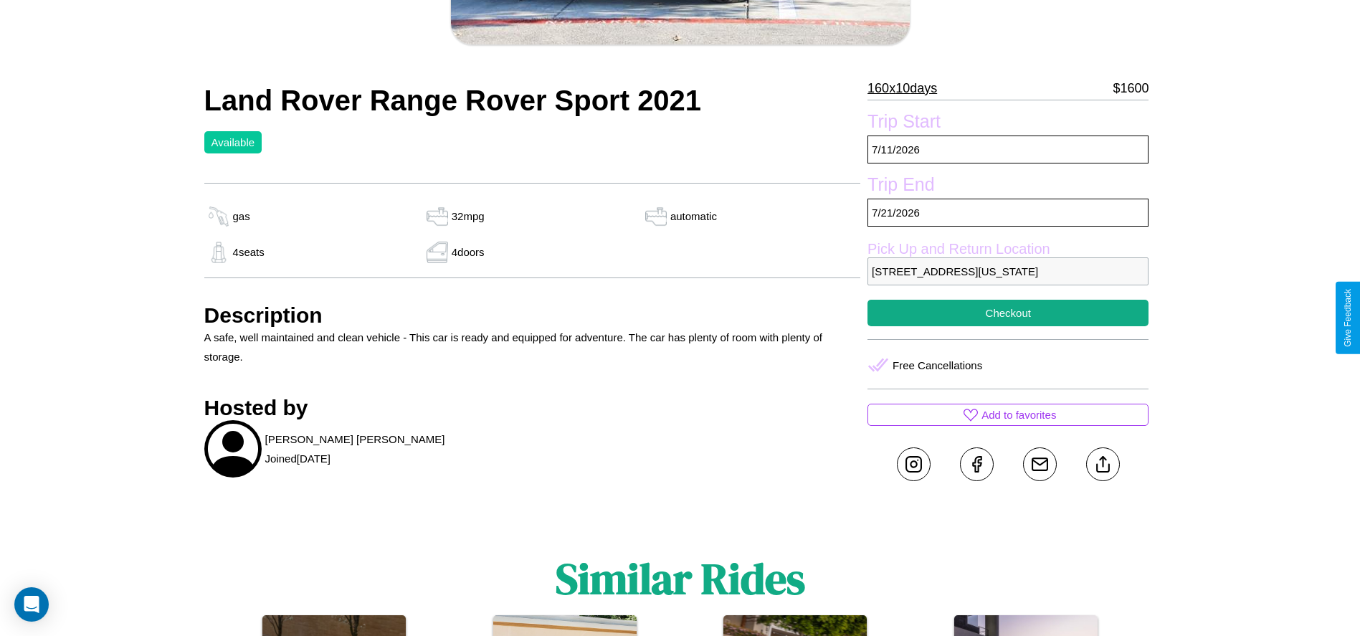
scroll to position [353, 0]
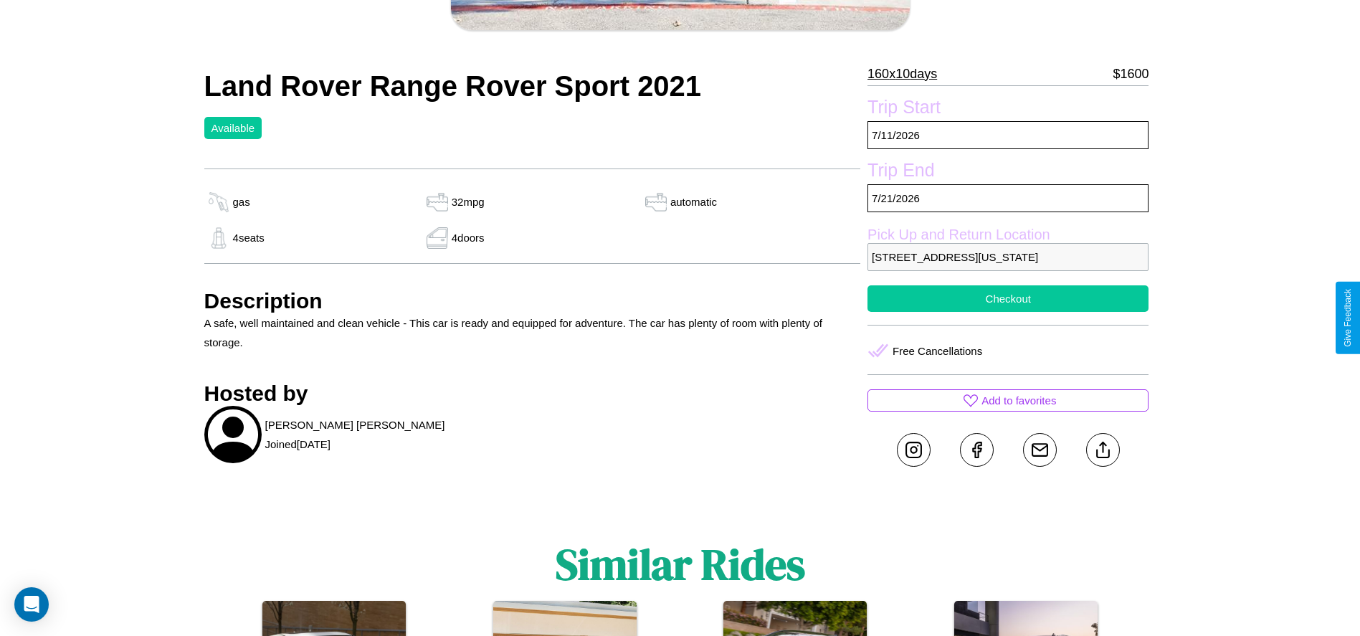
click at [1008, 312] on button "Checkout" at bounding box center [1007, 298] width 281 height 27
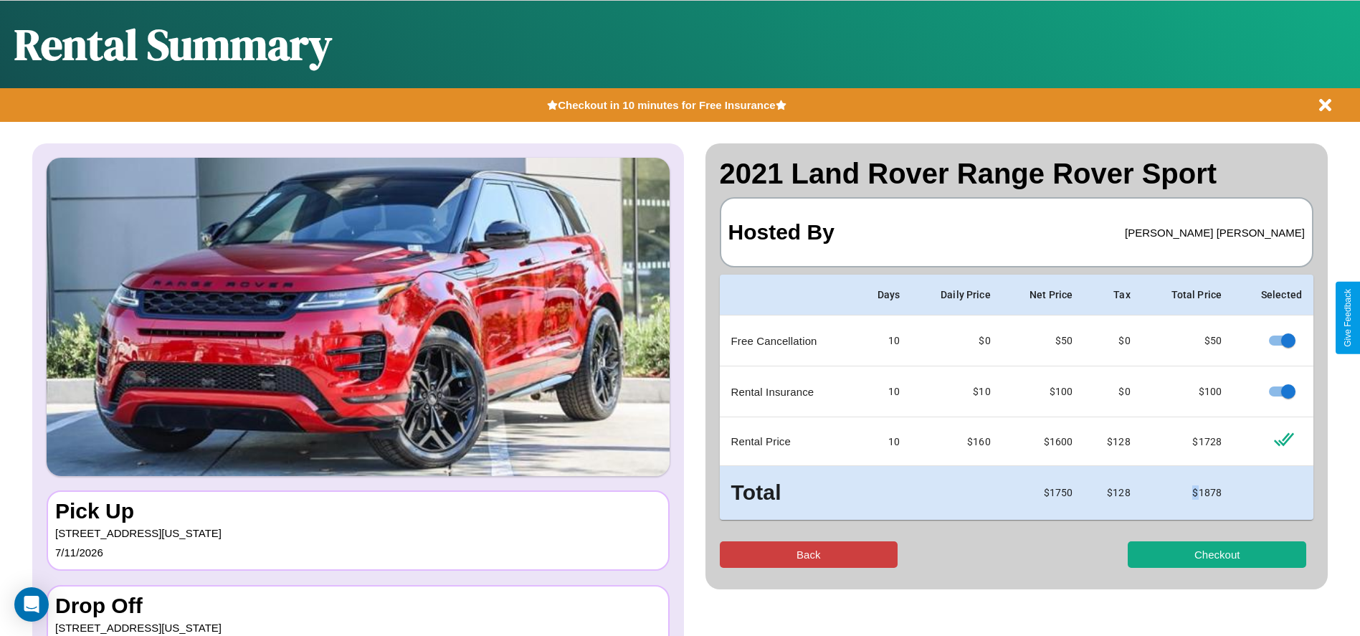
click at [808, 554] on button "Back" at bounding box center [809, 554] width 179 height 27
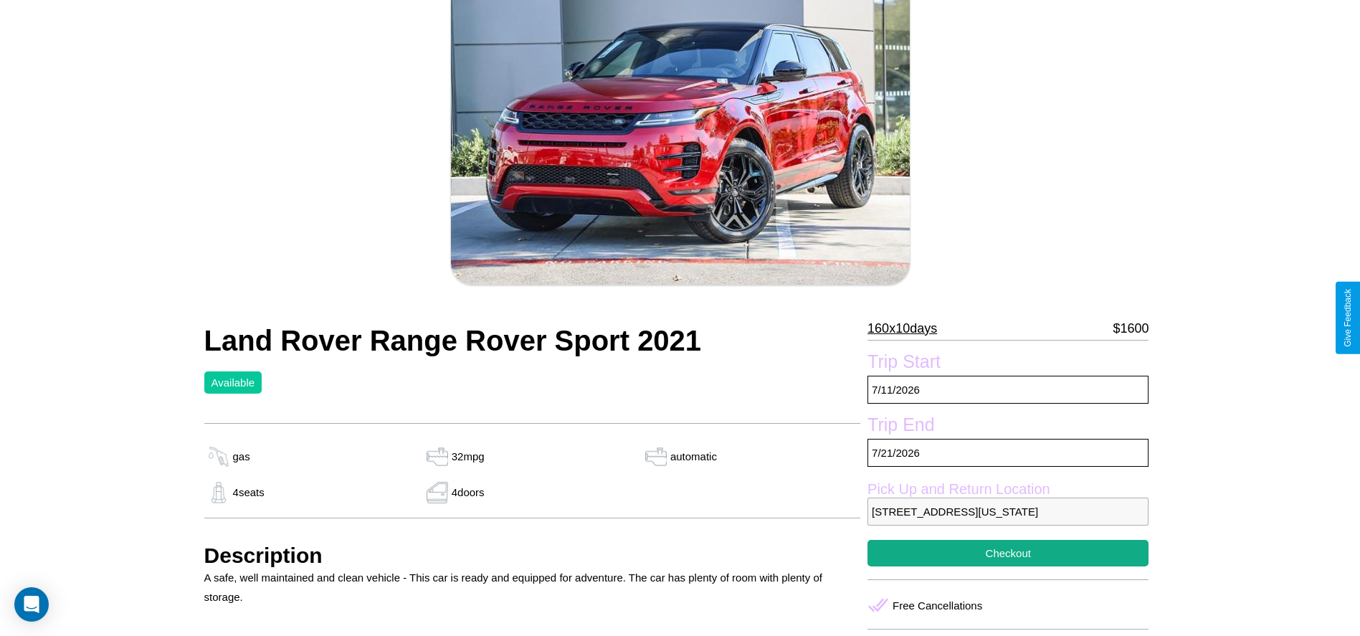
scroll to position [123, 0]
